Goal: Book appointment/travel/reservation

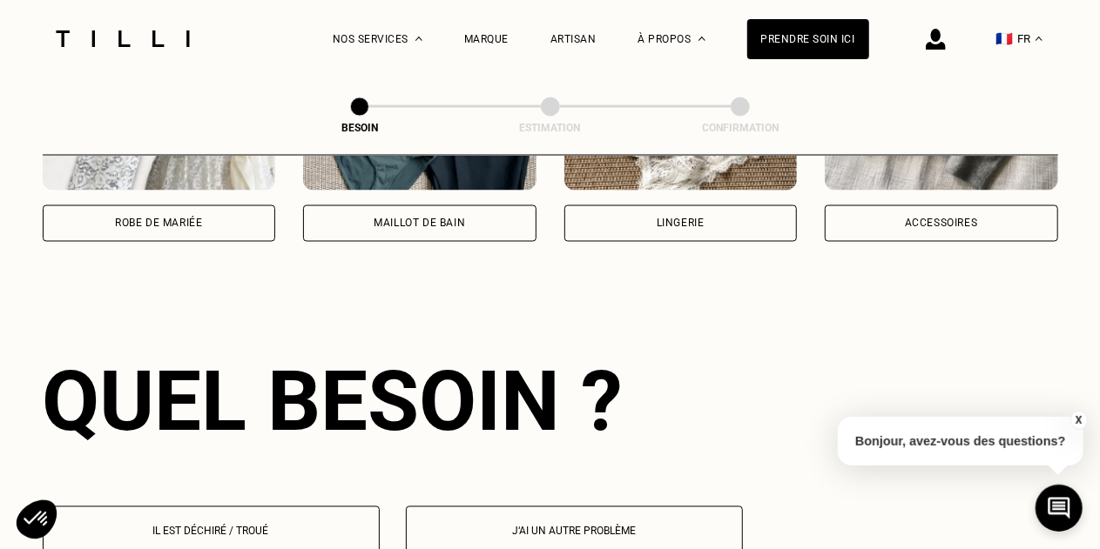
scroll to position [1515, 0]
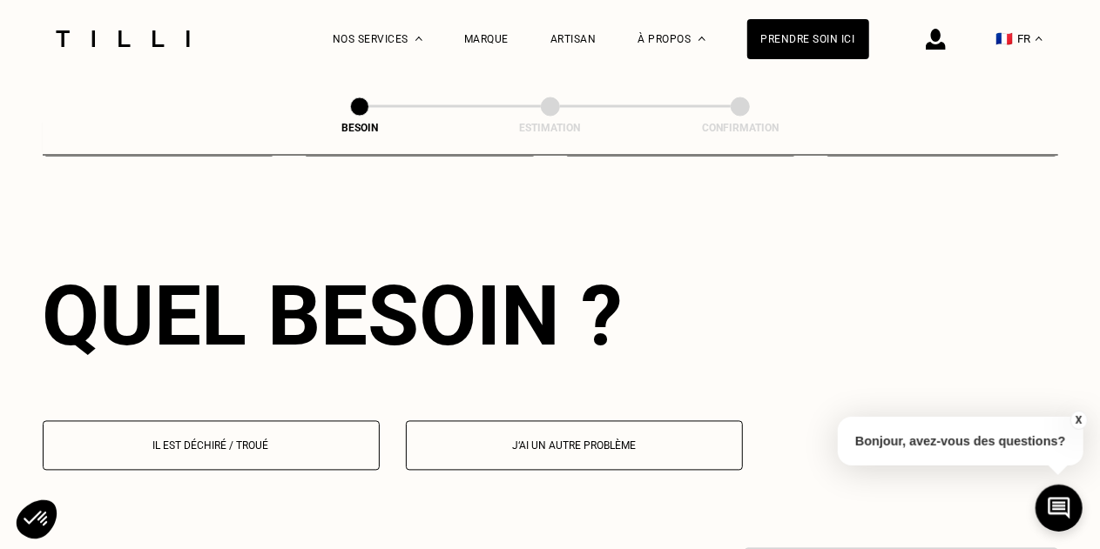
click at [304, 441] on button "Il est déchiré / troué" at bounding box center [211, 446] width 337 height 50
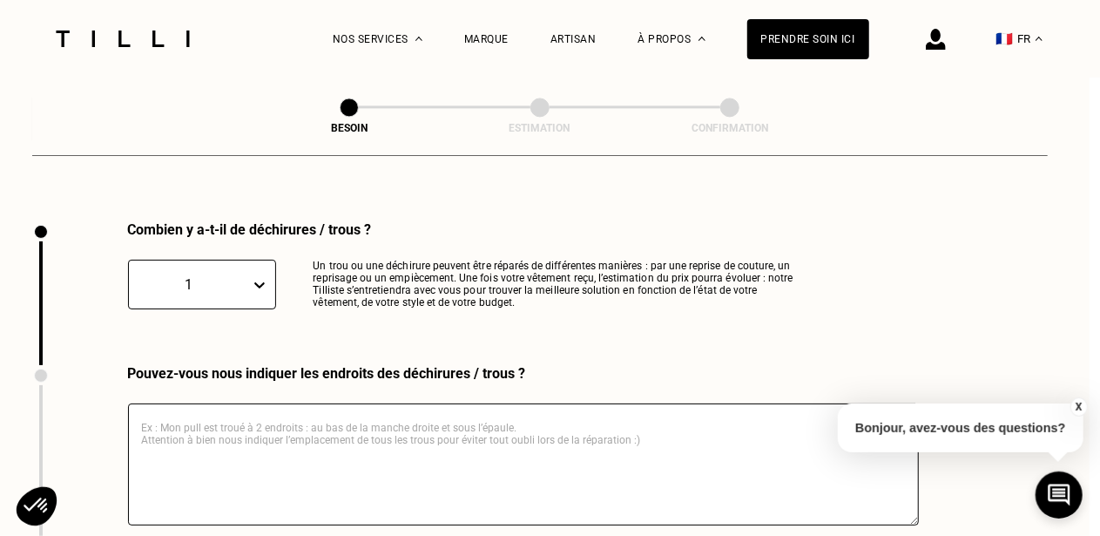
scroll to position [1854, 11]
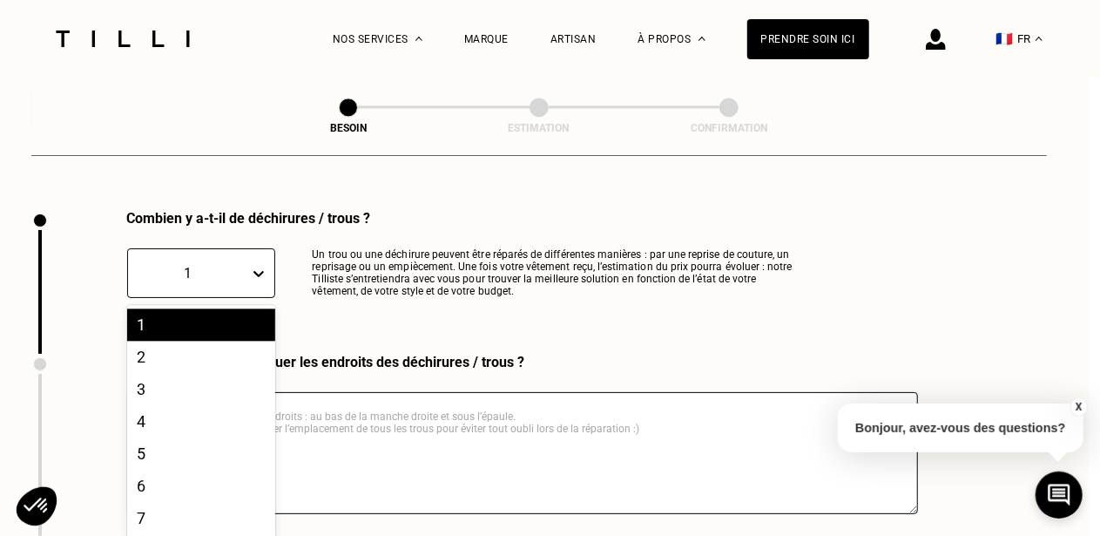
click at [261, 265] on icon at bounding box center [258, 273] width 17 height 17
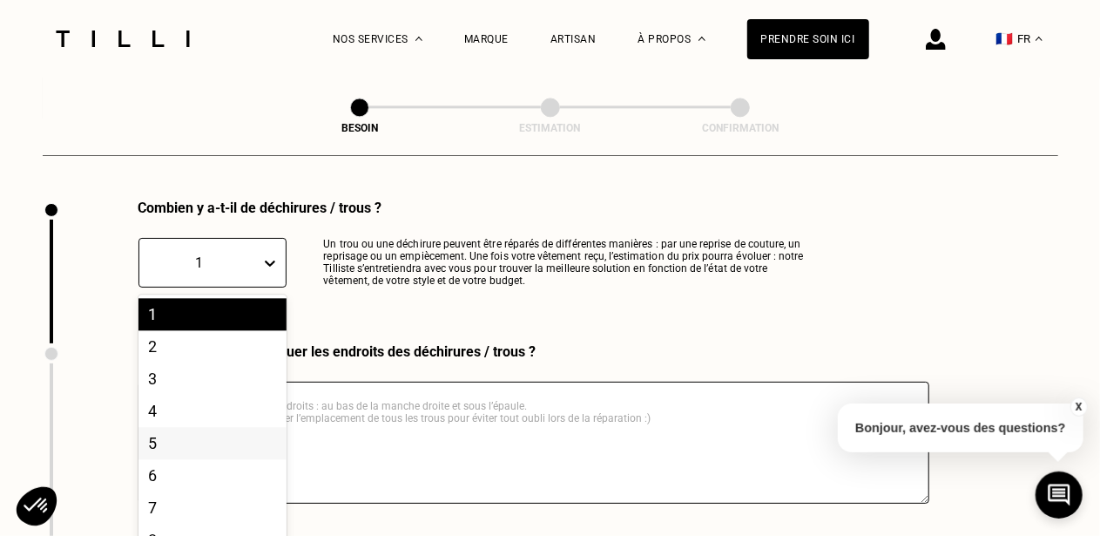
scroll to position [77, 0]
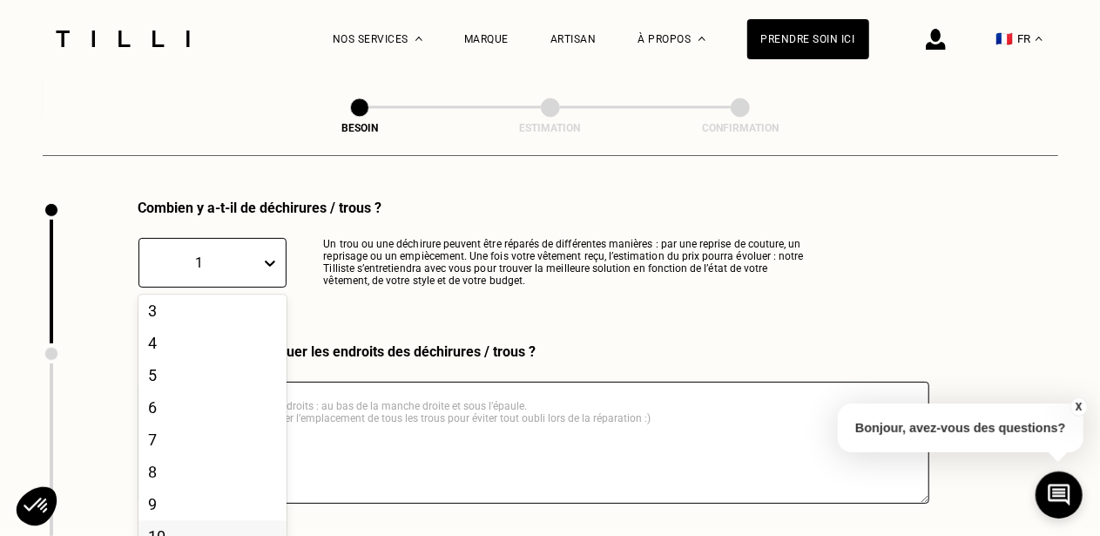
click at [193, 522] on div "10" at bounding box center [212, 536] width 148 height 32
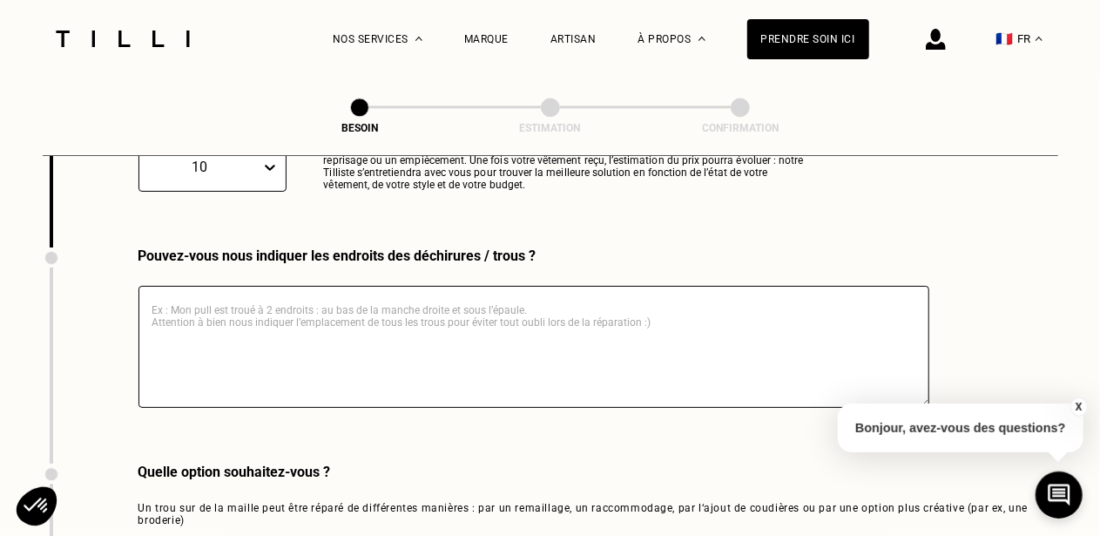
scroll to position [1951, 0]
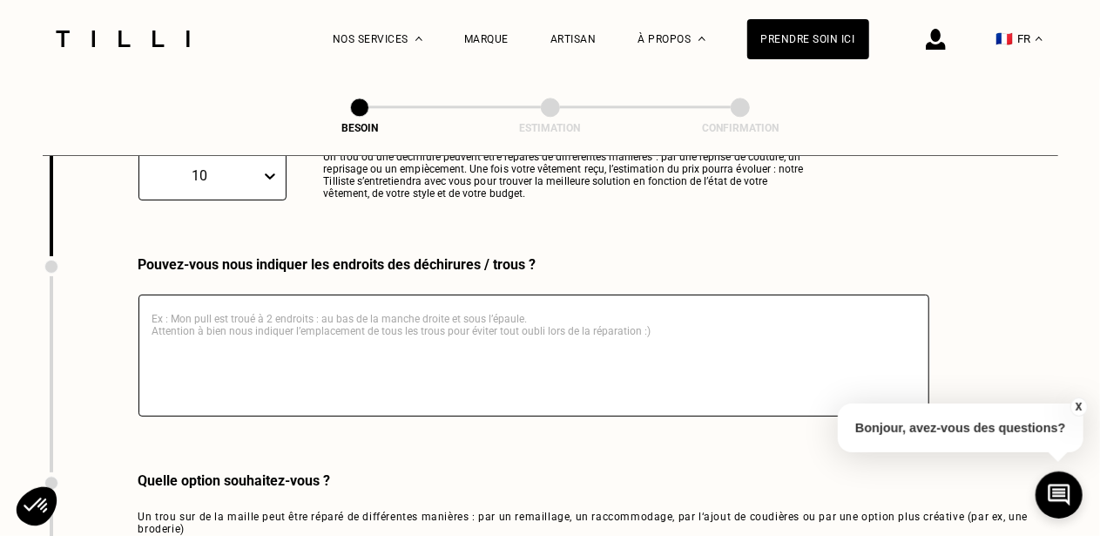
click at [280, 316] on textarea at bounding box center [533, 355] width 791 height 122
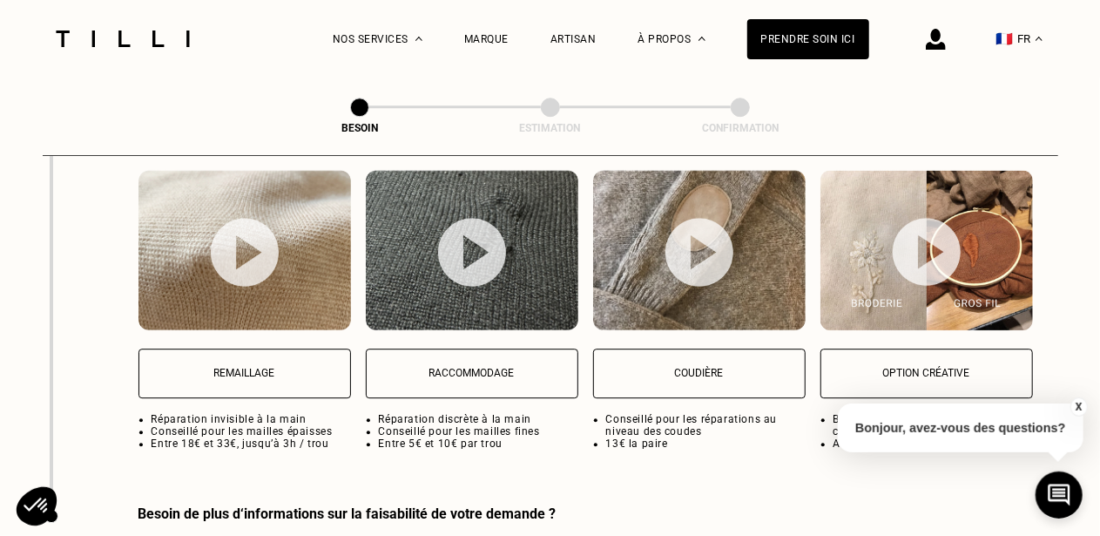
scroll to position [2387, 0]
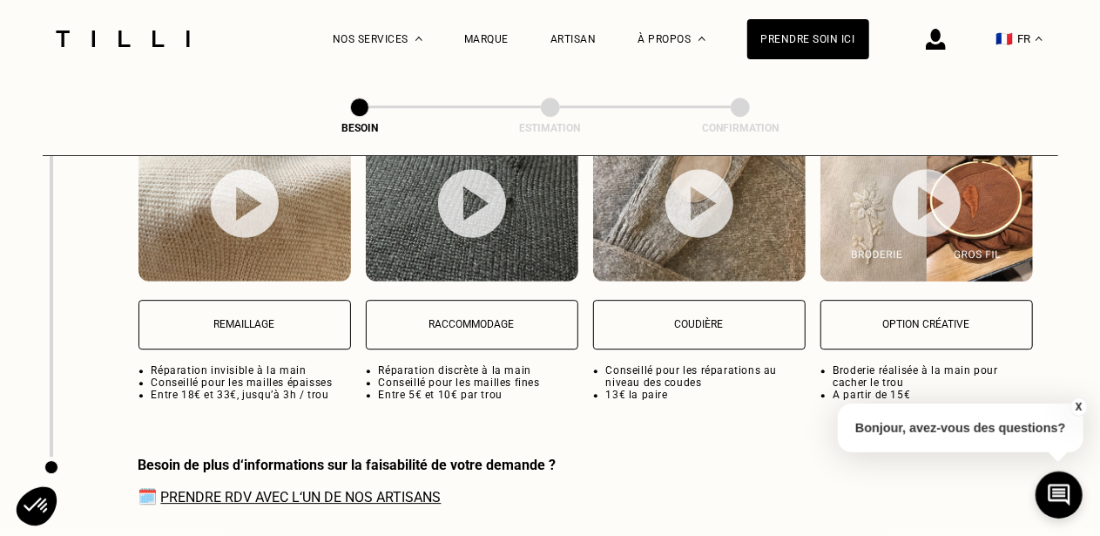
type textarea "c'est un vieux gilet qui appartenait à ma mère avec plusieurs endroits à raccom…"
click at [488, 303] on button "Raccommodage" at bounding box center [472, 325] width 212 height 50
select select "FR"
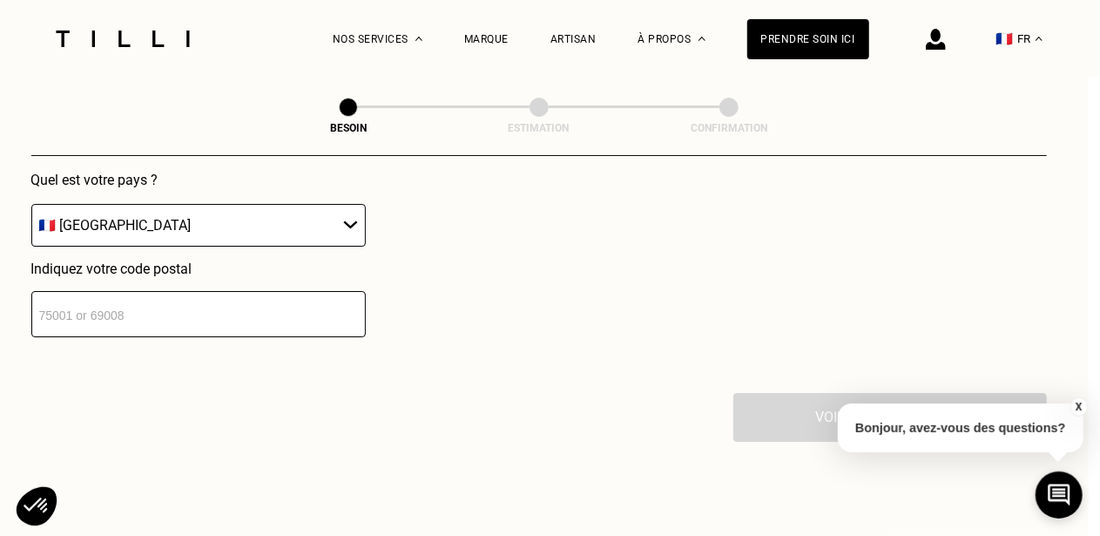
scroll to position [2987, 11]
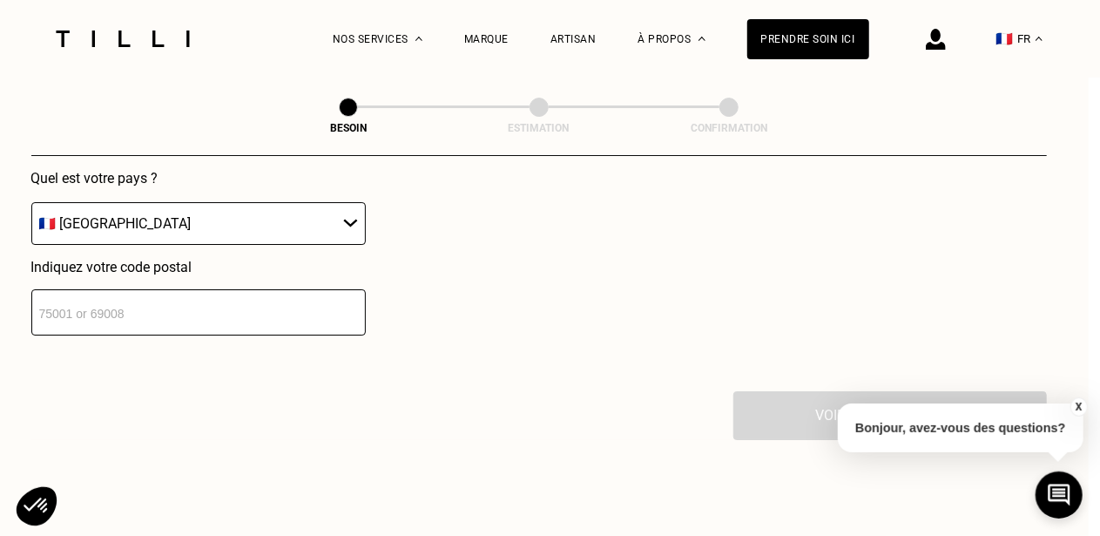
click at [240, 318] on input "number" at bounding box center [198, 312] width 334 height 46
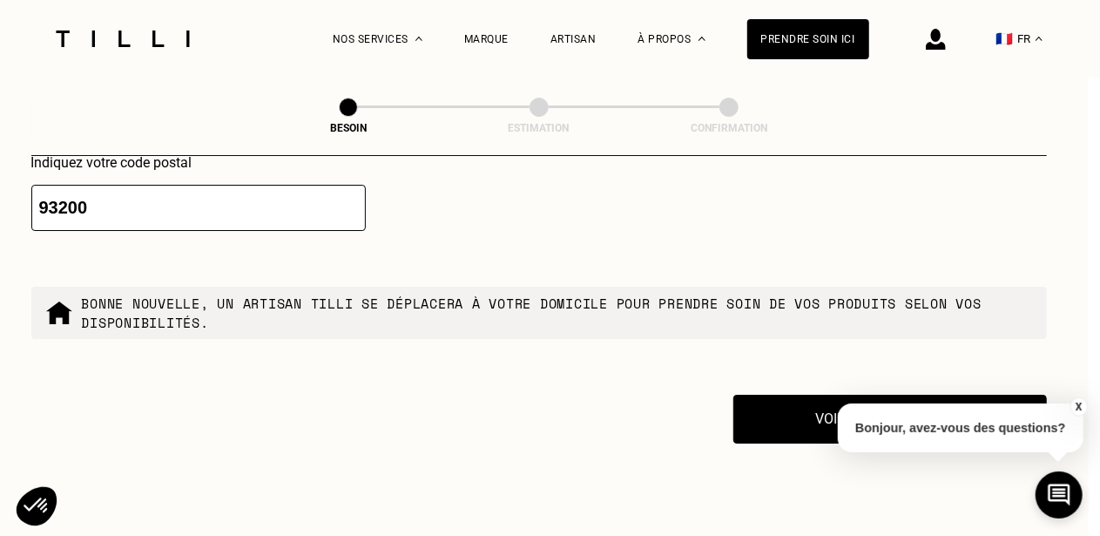
scroll to position [2879, 11]
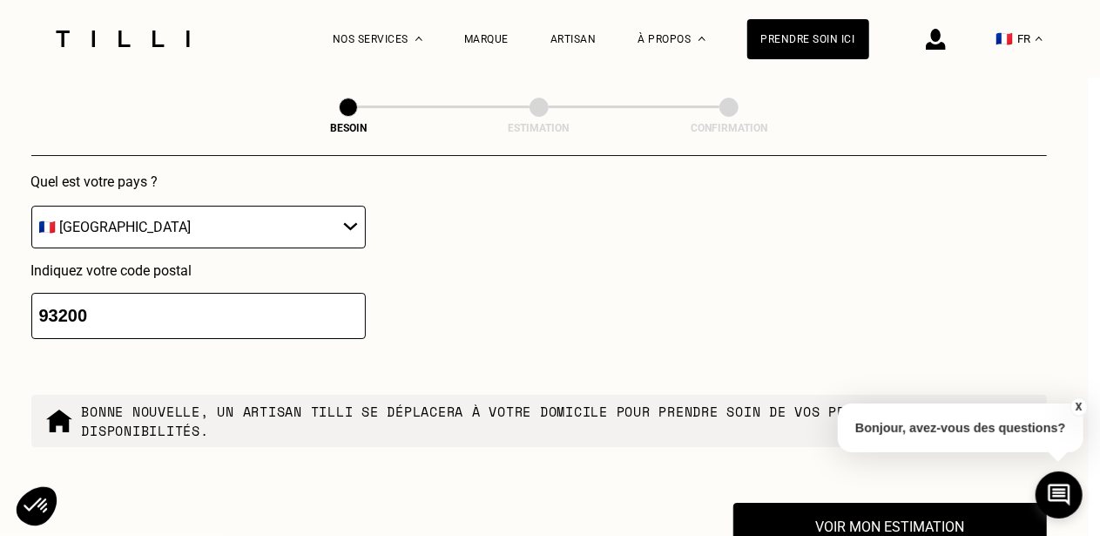
type input "93200"
click at [1075, 408] on button "X" at bounding box center [1077, 406] width 17 height 19
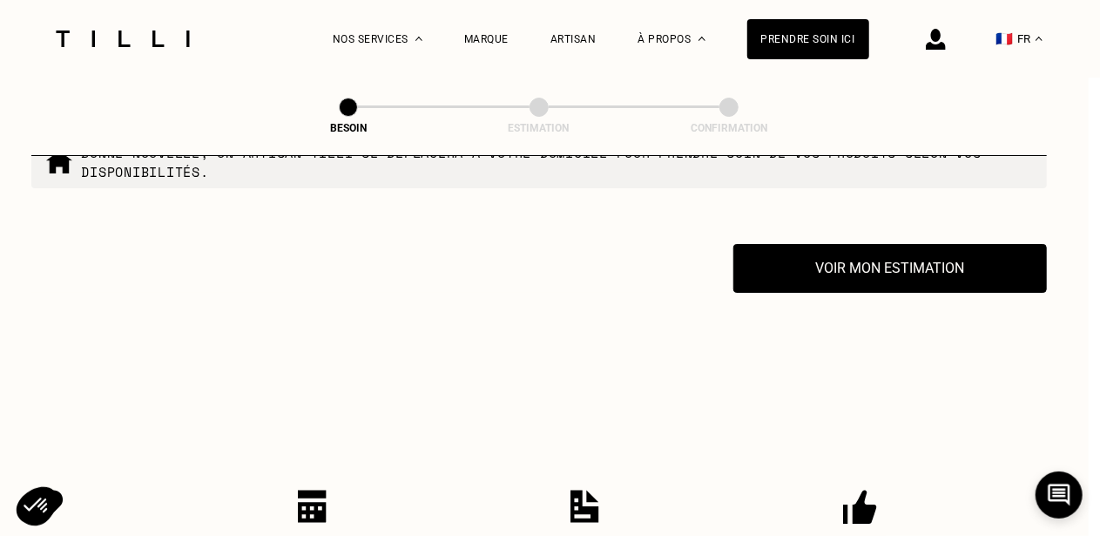
scroll to position [3140, 11]
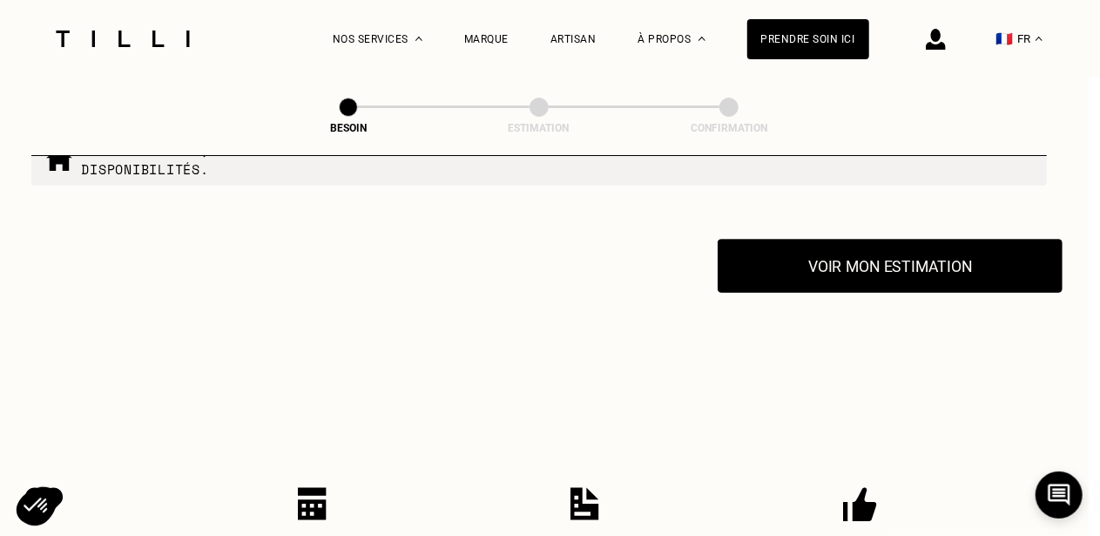
click at [828, 254] on button "Voir mon estimation" at bounding box center [890, 266] width 345 height 54
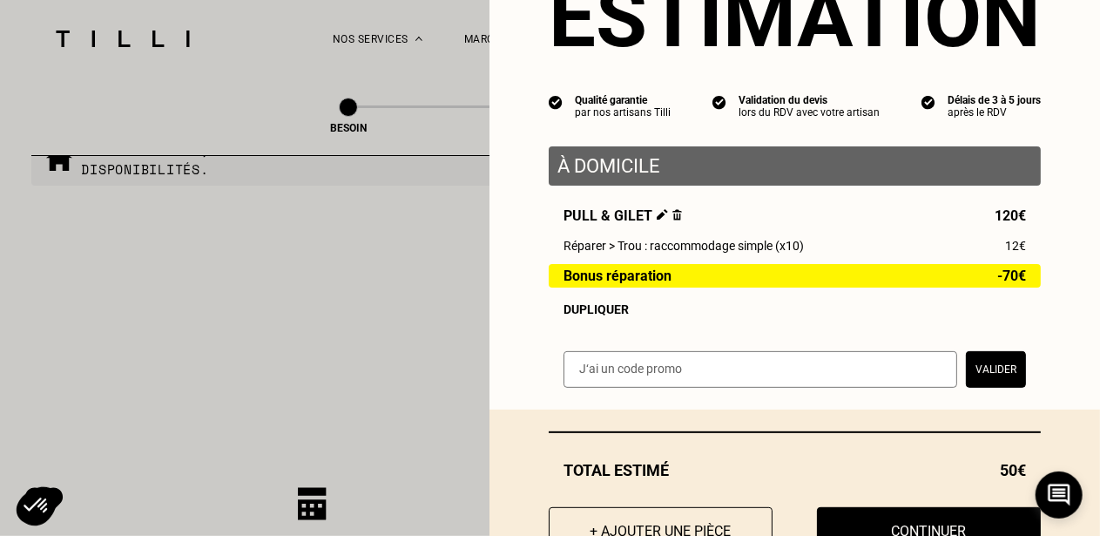
scroll to position [157, 0]
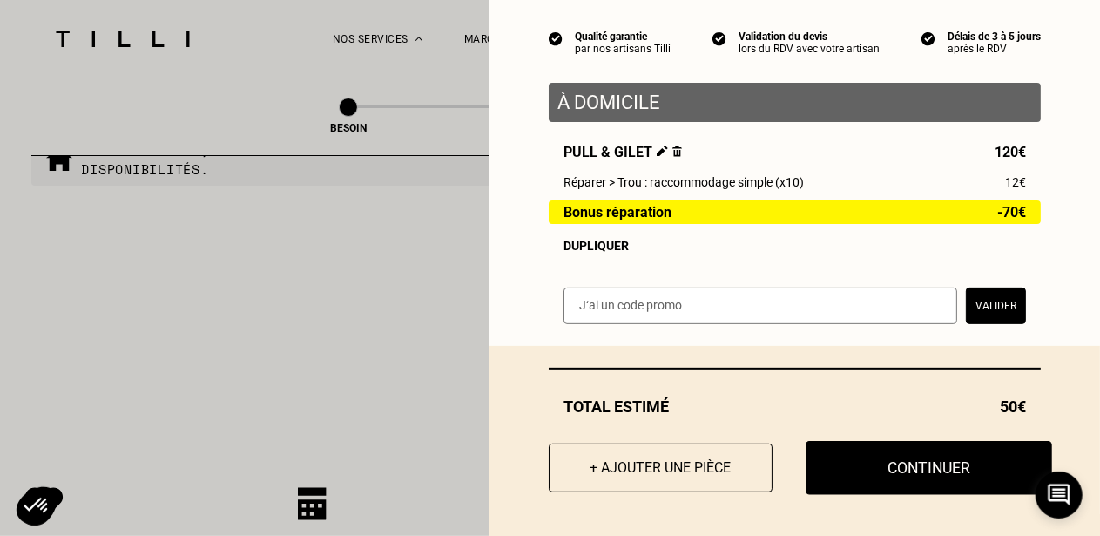
click at [900, 466] on button "Continuer" at bounding box center [928, 468] width 246 height 54
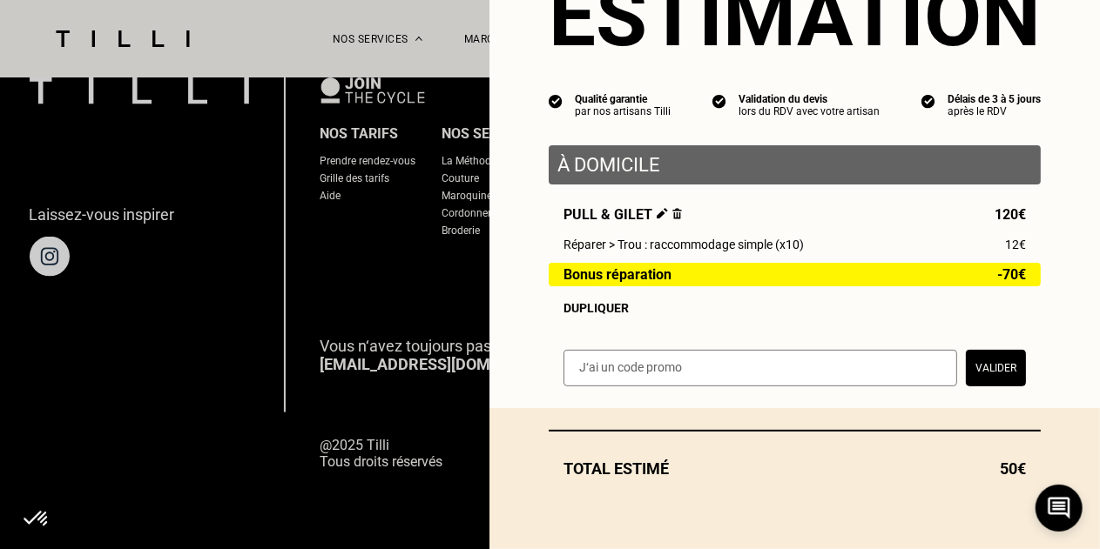
scroll to position [93, 0]
select select "FR"
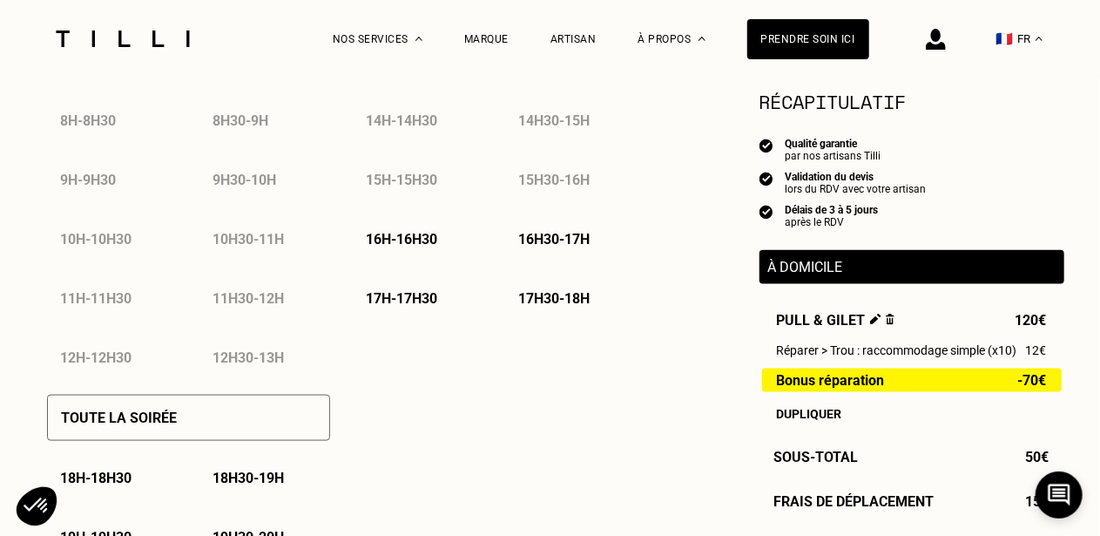
scroll to position [997, 0]
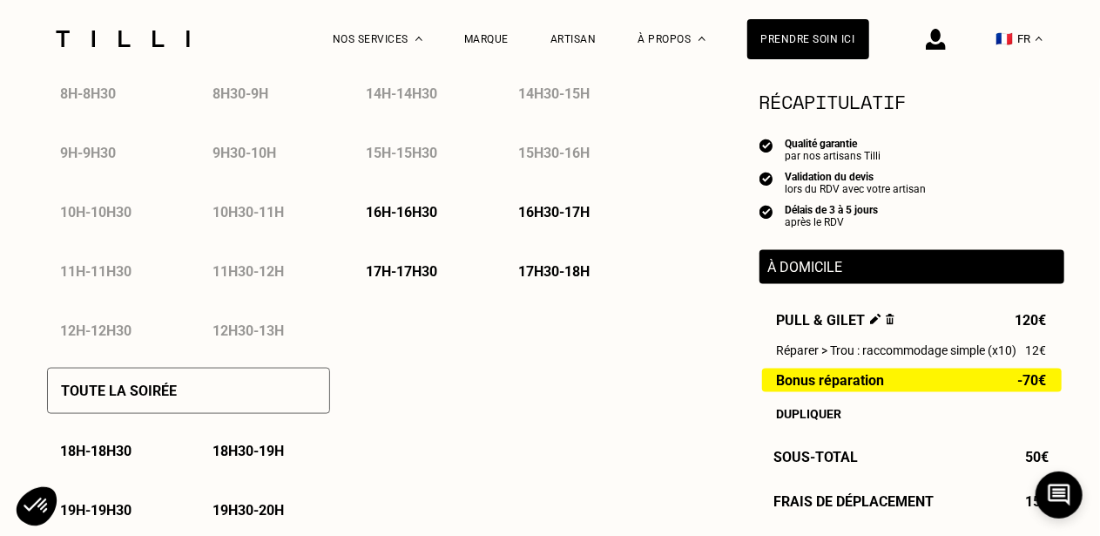
click at [576, 273] on p "17h30 - 18h" at bounding box center [554, 271] width 71 height 17
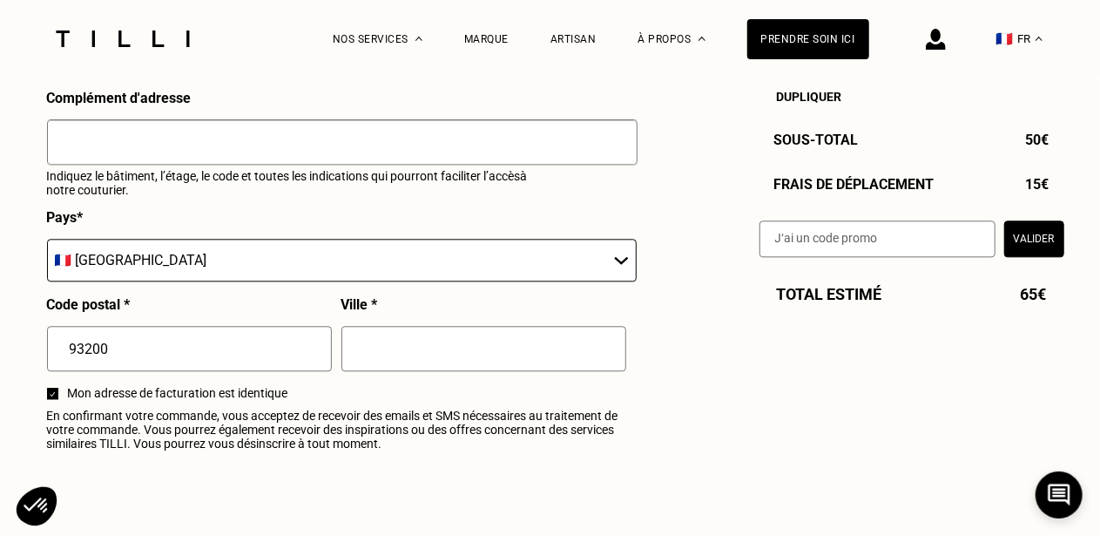
scroll to position [2006, 0]
